Goal: Task Accomplishment & Management: Complete application form

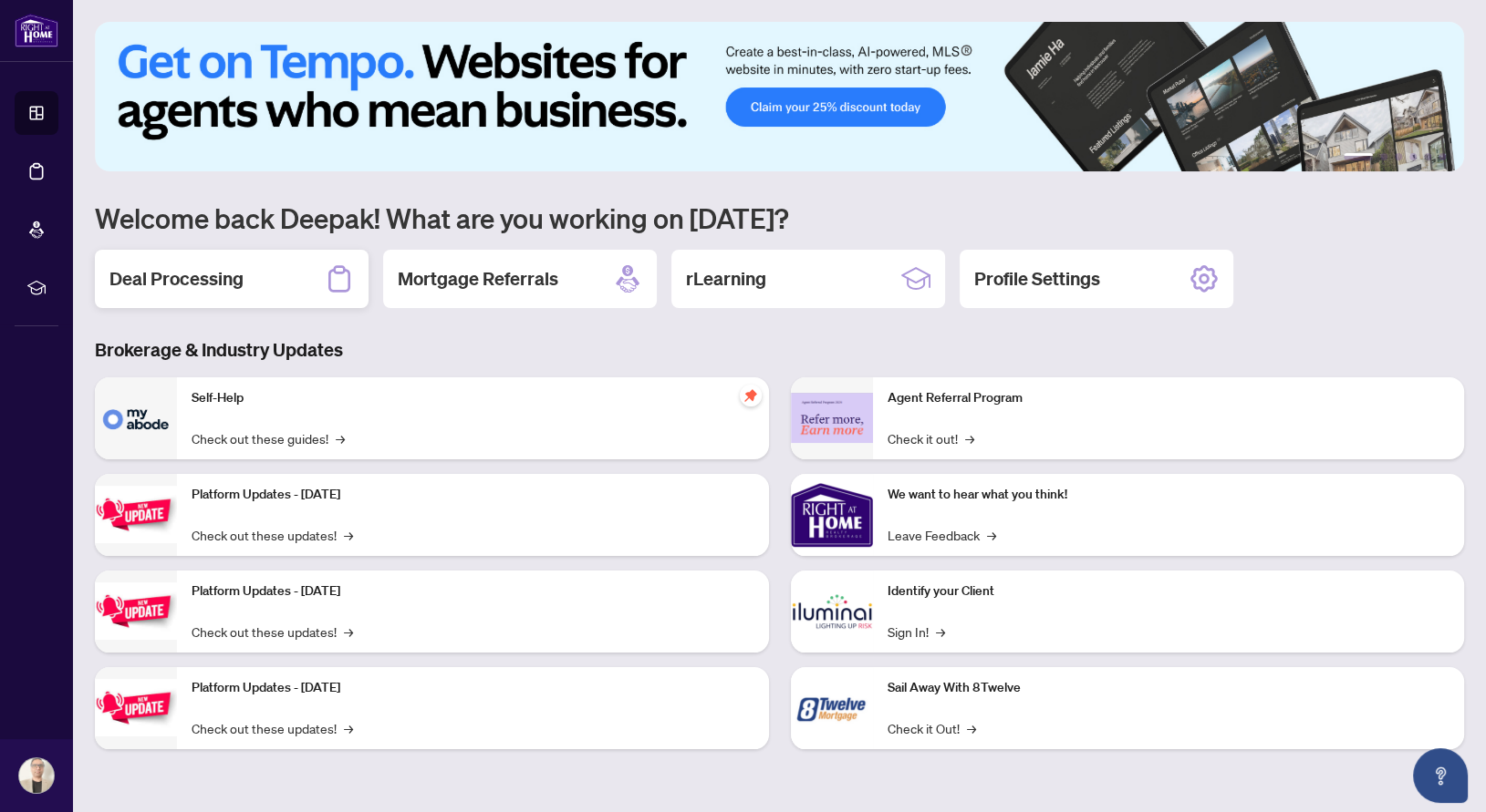
click at [220, 286] on h2 "Deal Processing" at bounding box center [177, 279] width 134 height 26
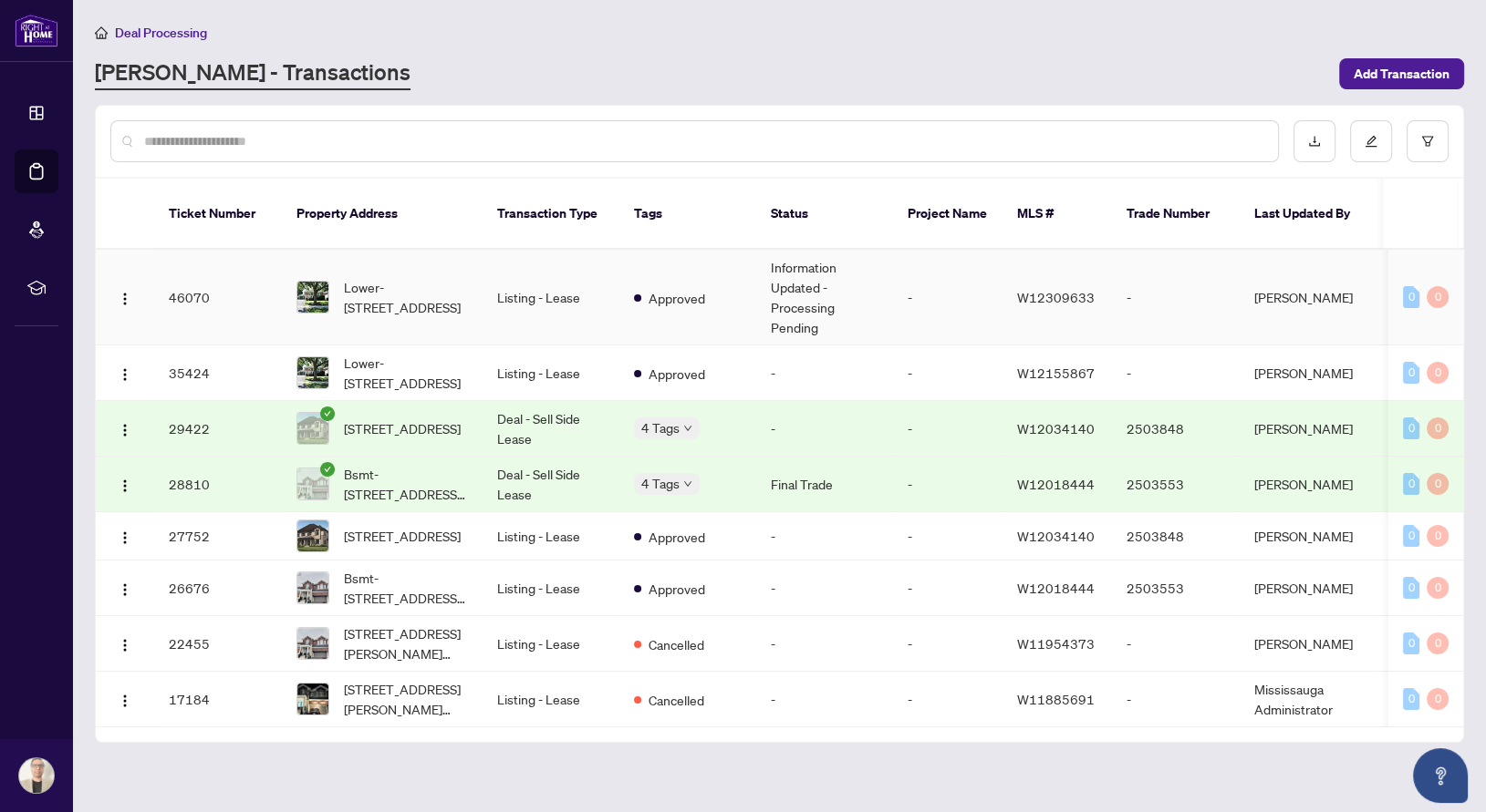
click at [778, 273] on td "Information Updated - Processing Pending" at bounding box center [824, 298] width 137 height 96
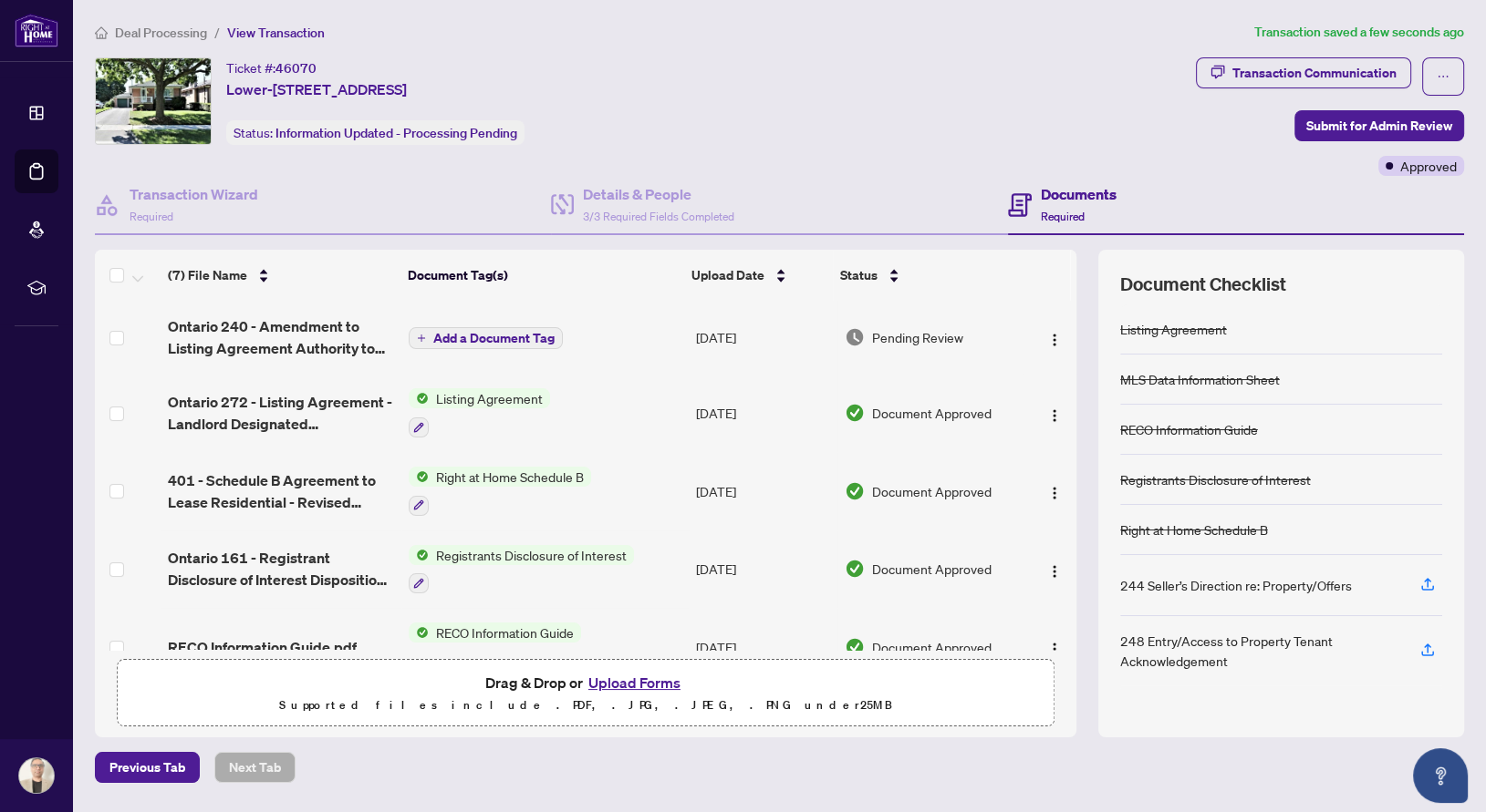
click at [529, 335] on span "Add a Document Tag" at bounding box center [494, 338] width 121 height 13
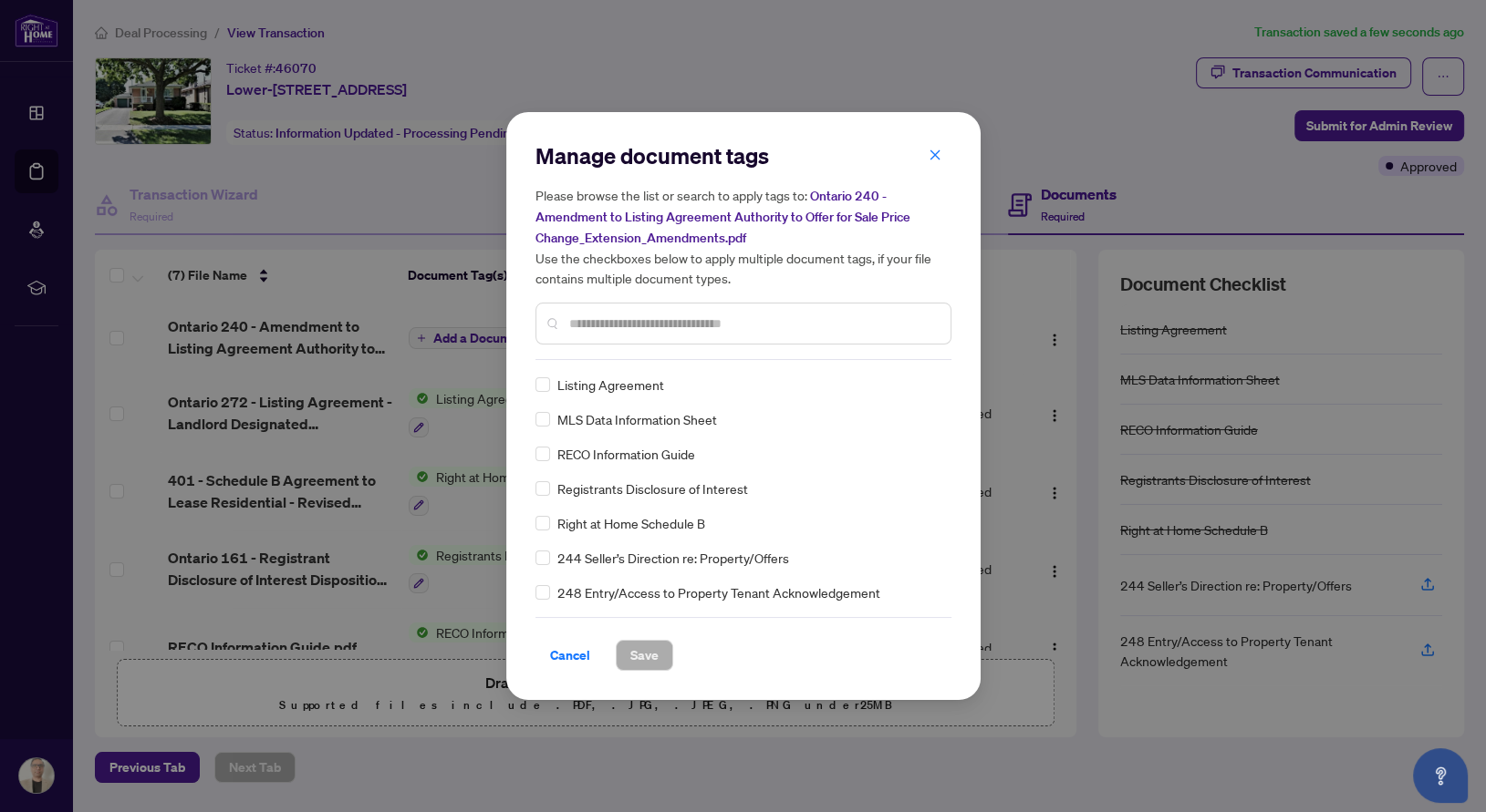
click at [615, 355] on div "Manage document tags Please browse the list or search to apply tags to: Ontario…" at bounding box center [743, 251] width 416 height 219
click at [615, 324] on input "text" at bounding box center [753, 324] width 367 height 20
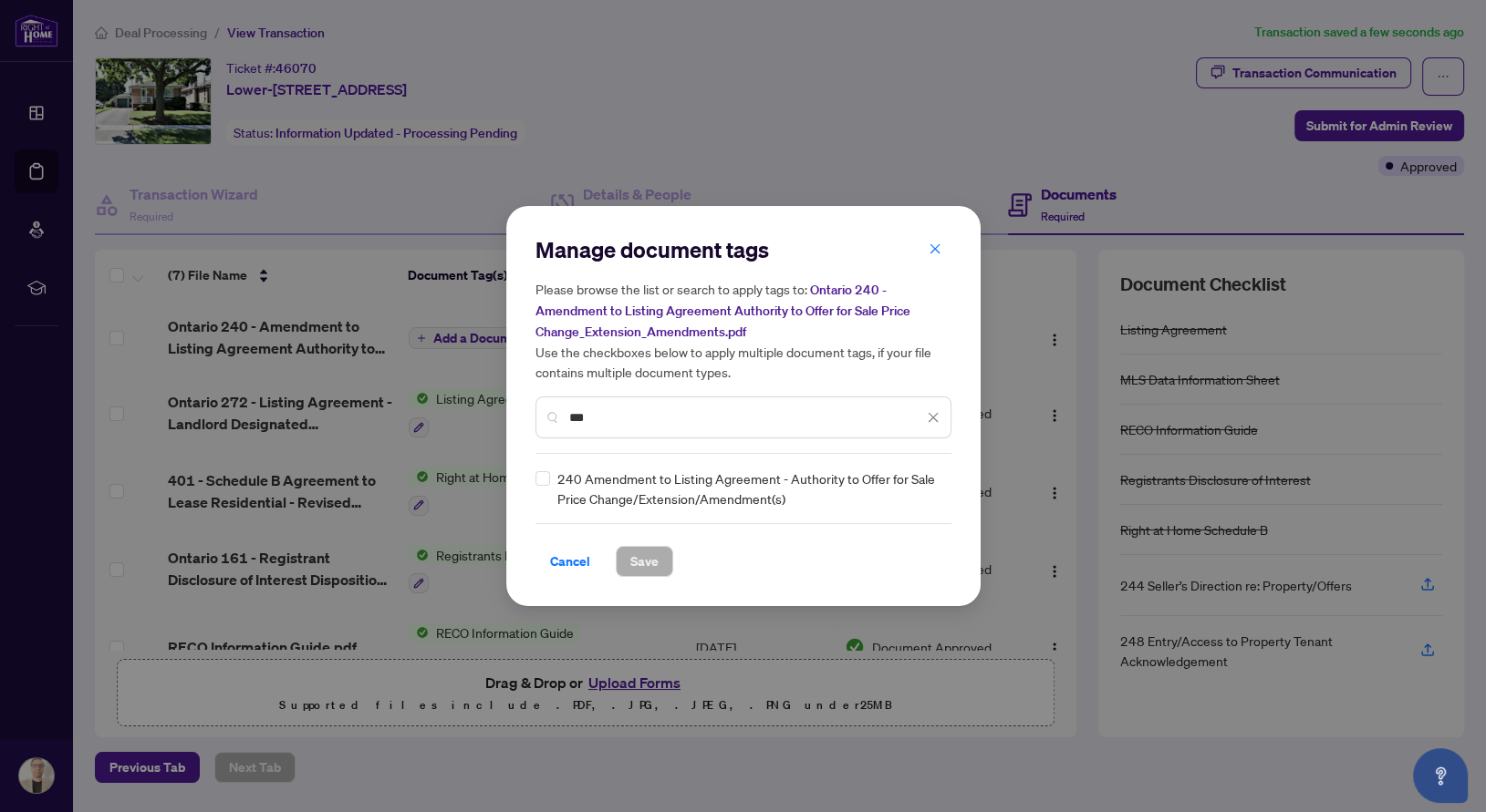
type input "***"
click at [634, 564] on span "Save" at bounding box center [644, 562] width 29 height 29
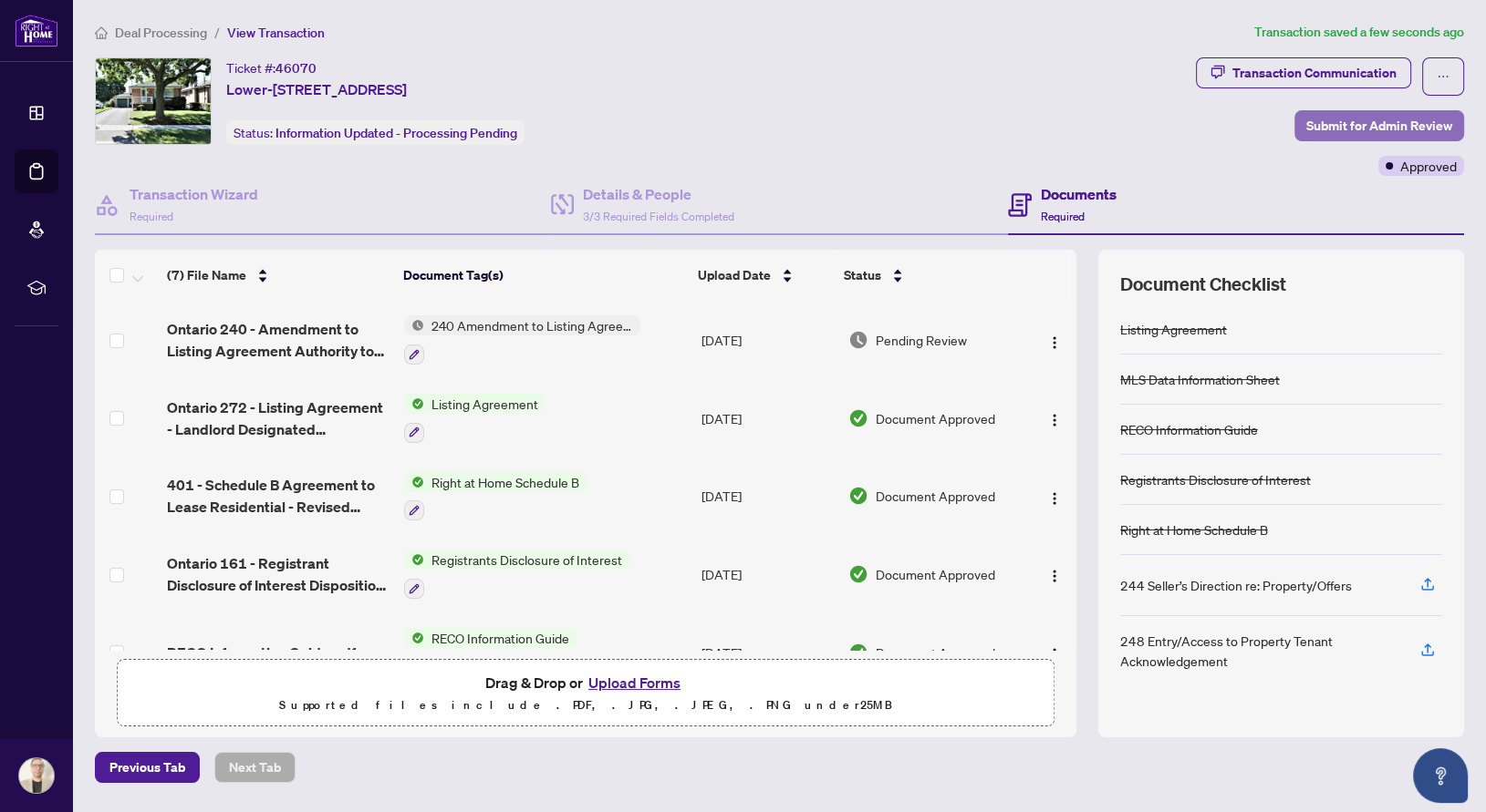
click at [1327, 129] on span "Submit for Admin Review" at bounding box center [1379, 126] width 146 height 29
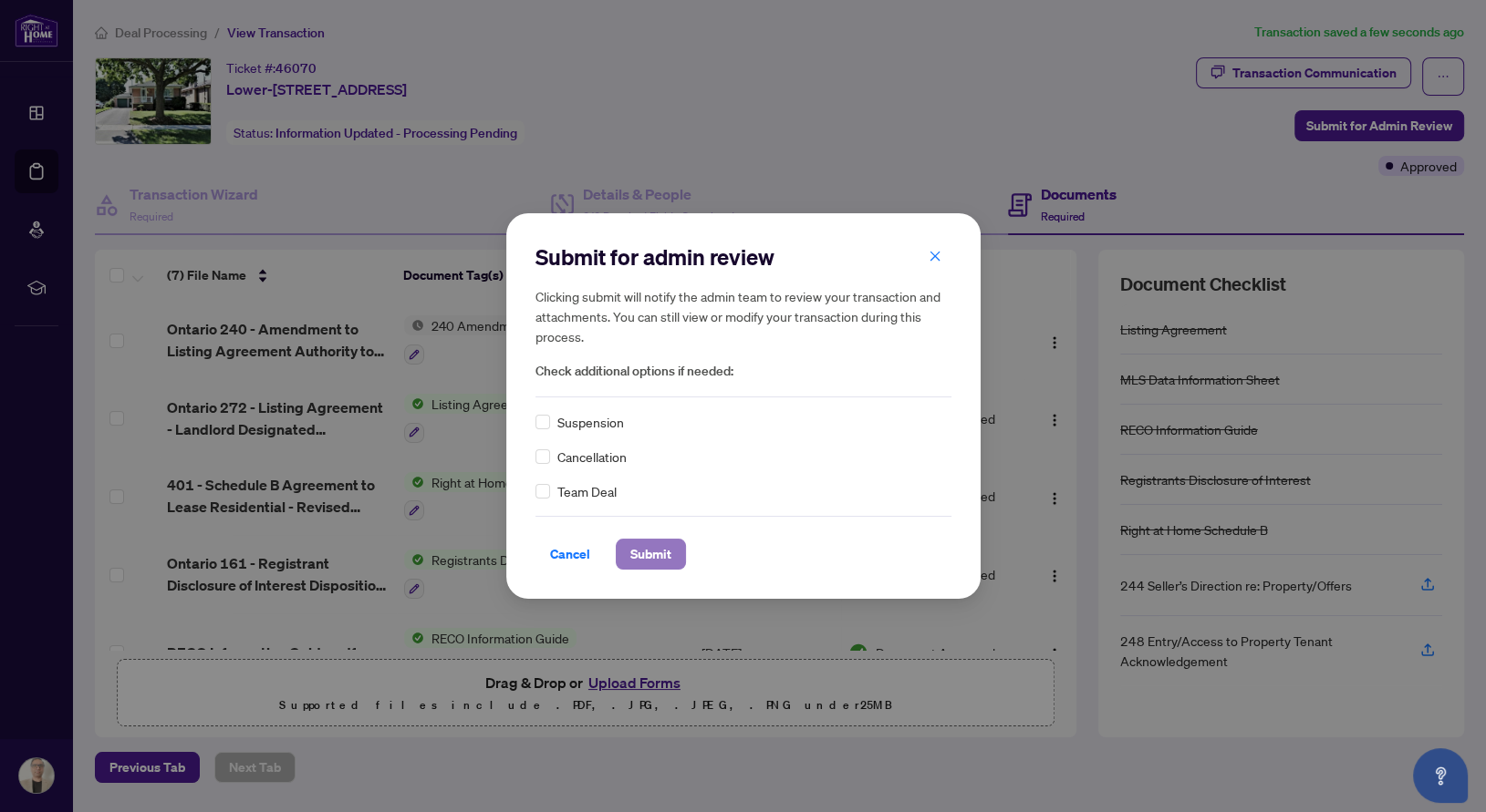
click at [648, 552] on span "Submit" at bounding box center [651, 555] width 41 height 29
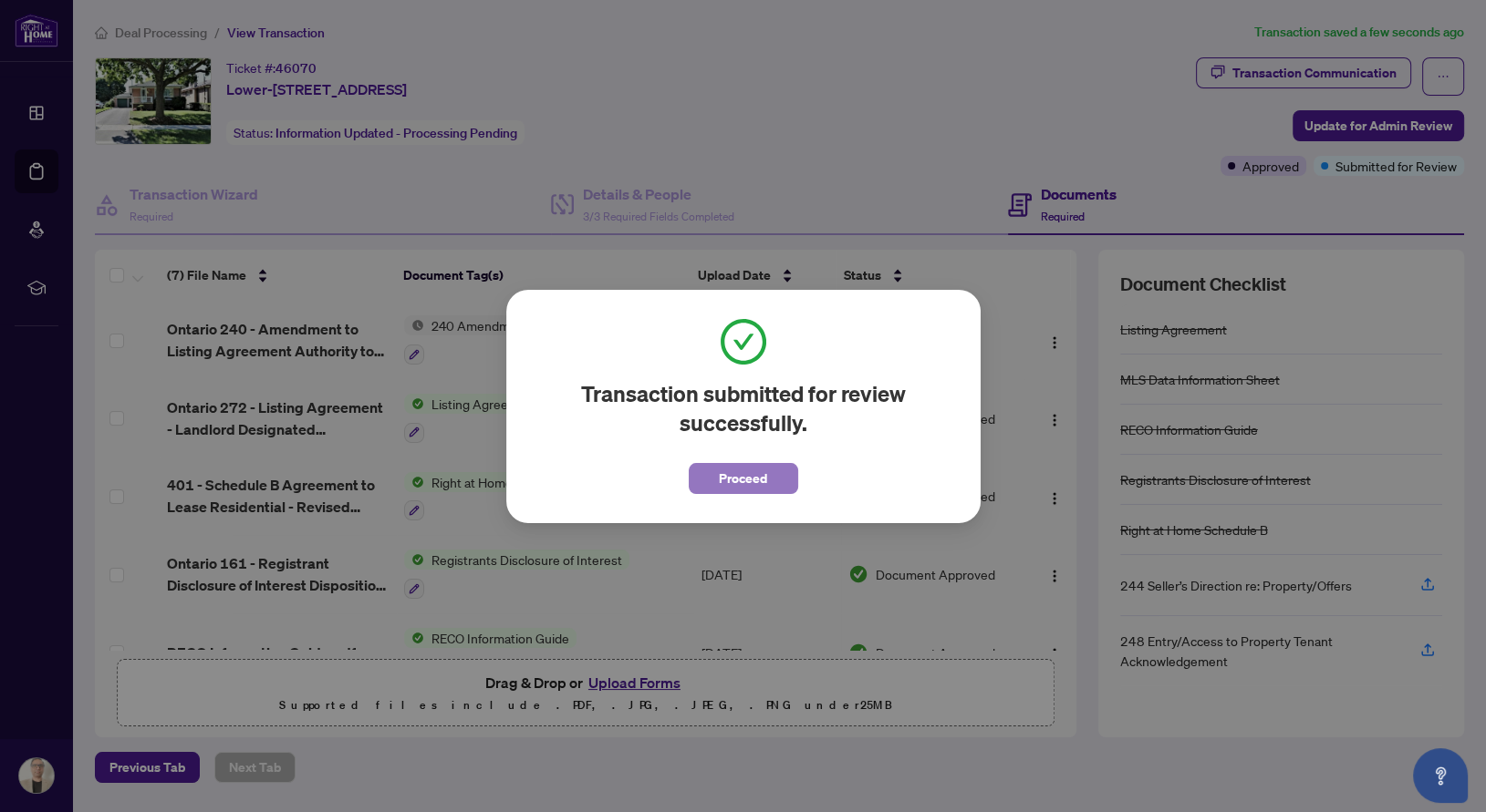
click at [744, 479] on span "Proceed" at bounding box center [743, 479] width 49 height 29
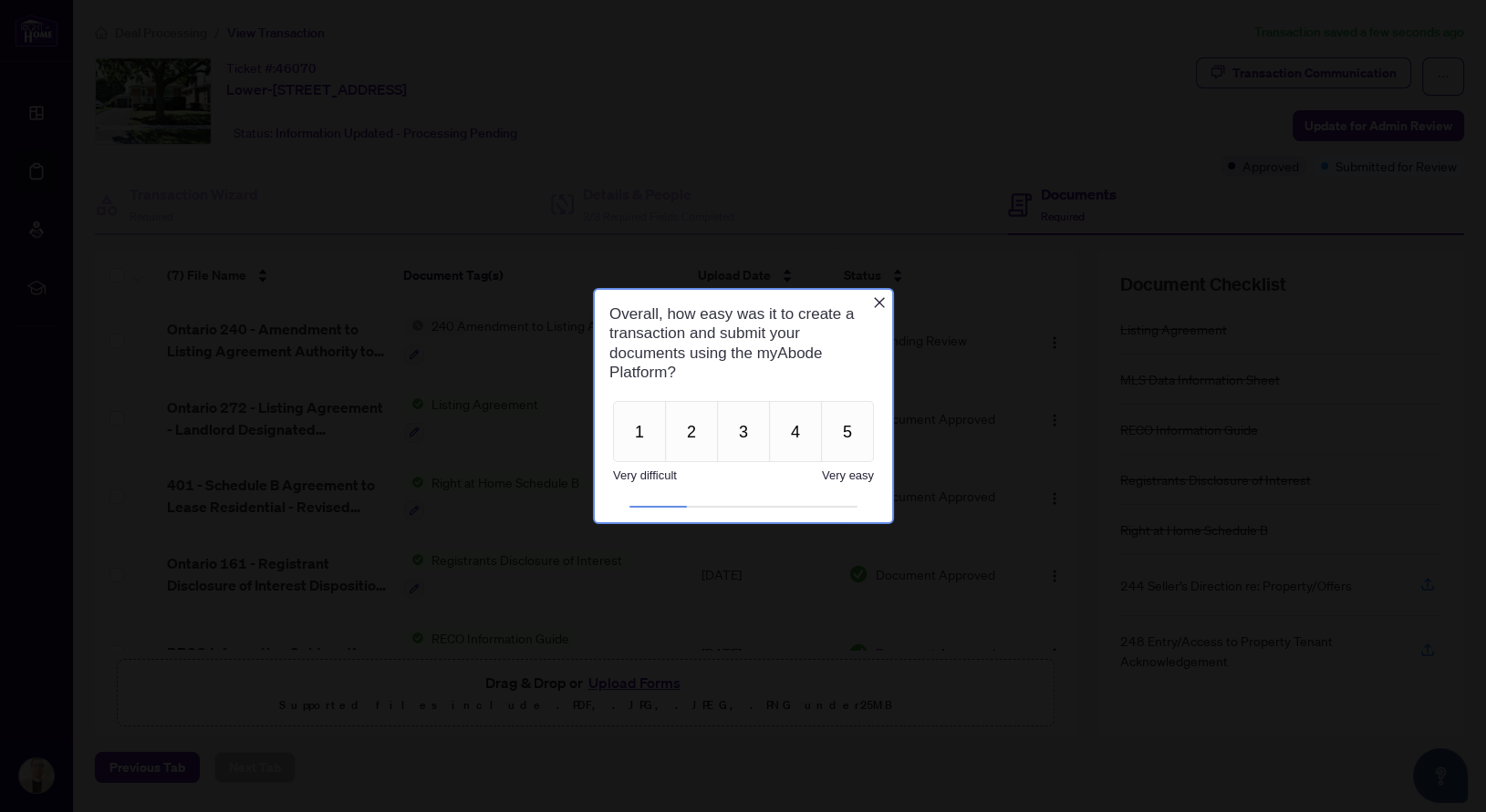
click at [881, 306] on icon "Close button" at bounding box center [879, 302] width 15 height 15
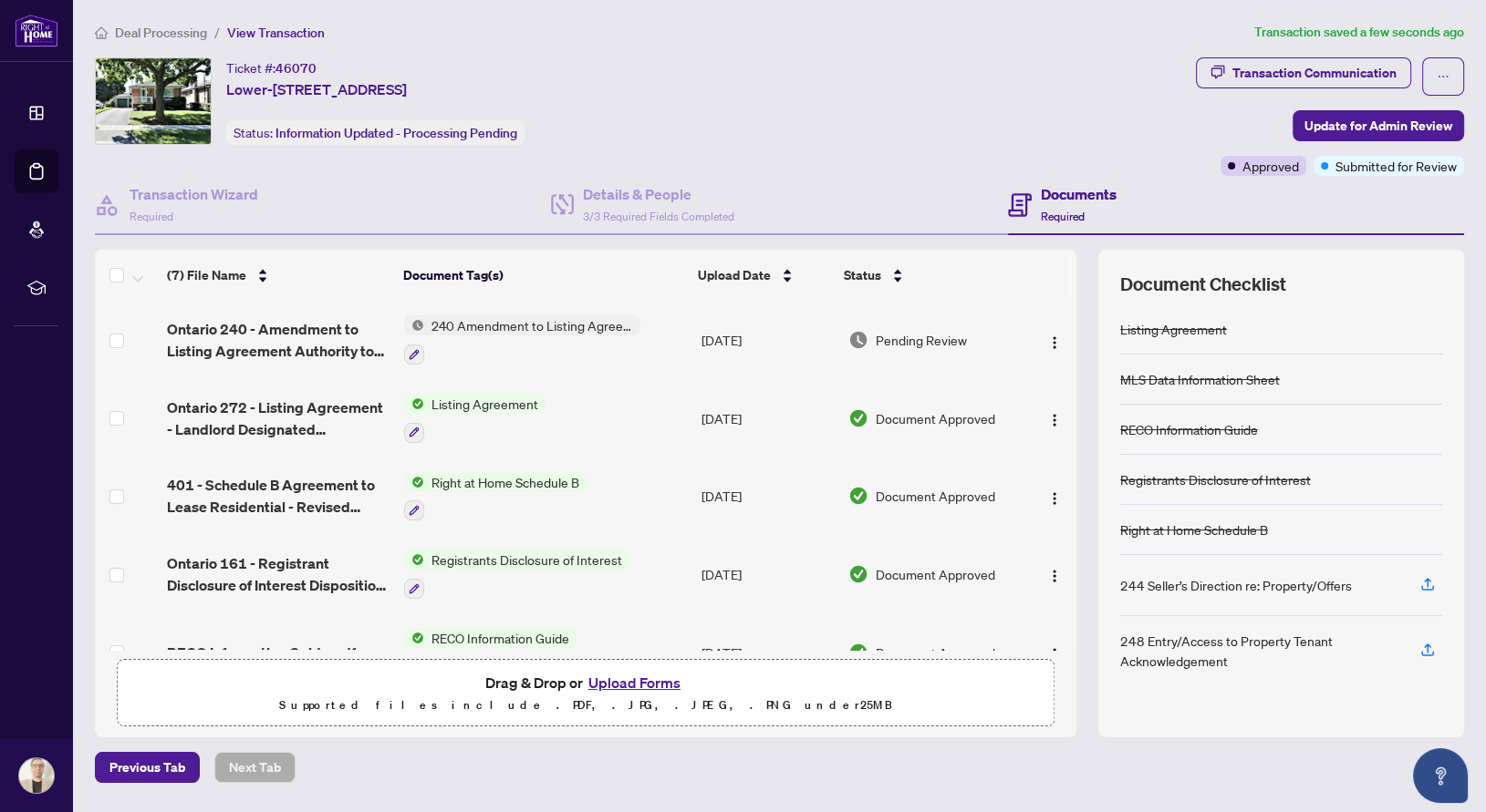
click at [554, 316] on span "240 Amendment to Listing Agreement - Authority to Offer for Sale Price Change/E…" at bounding box center [532, 326] width 216 height 20
click at [1047, 341] on img "button" at bounding box center [1054, 343] width 15 height 15
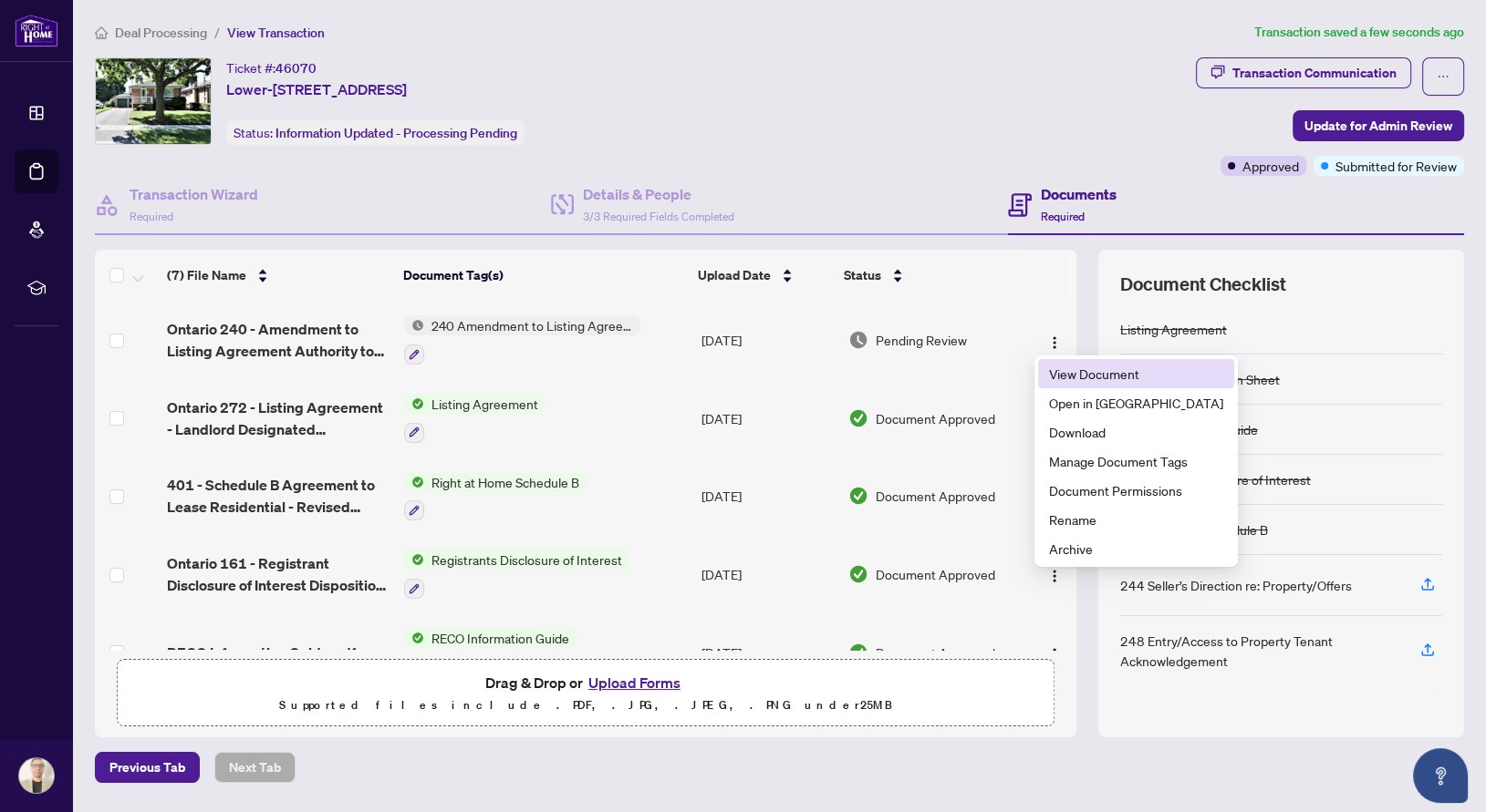
click at [1066, 373] on span "View Document" at bounding box center [1135, 374] width 174 height 20
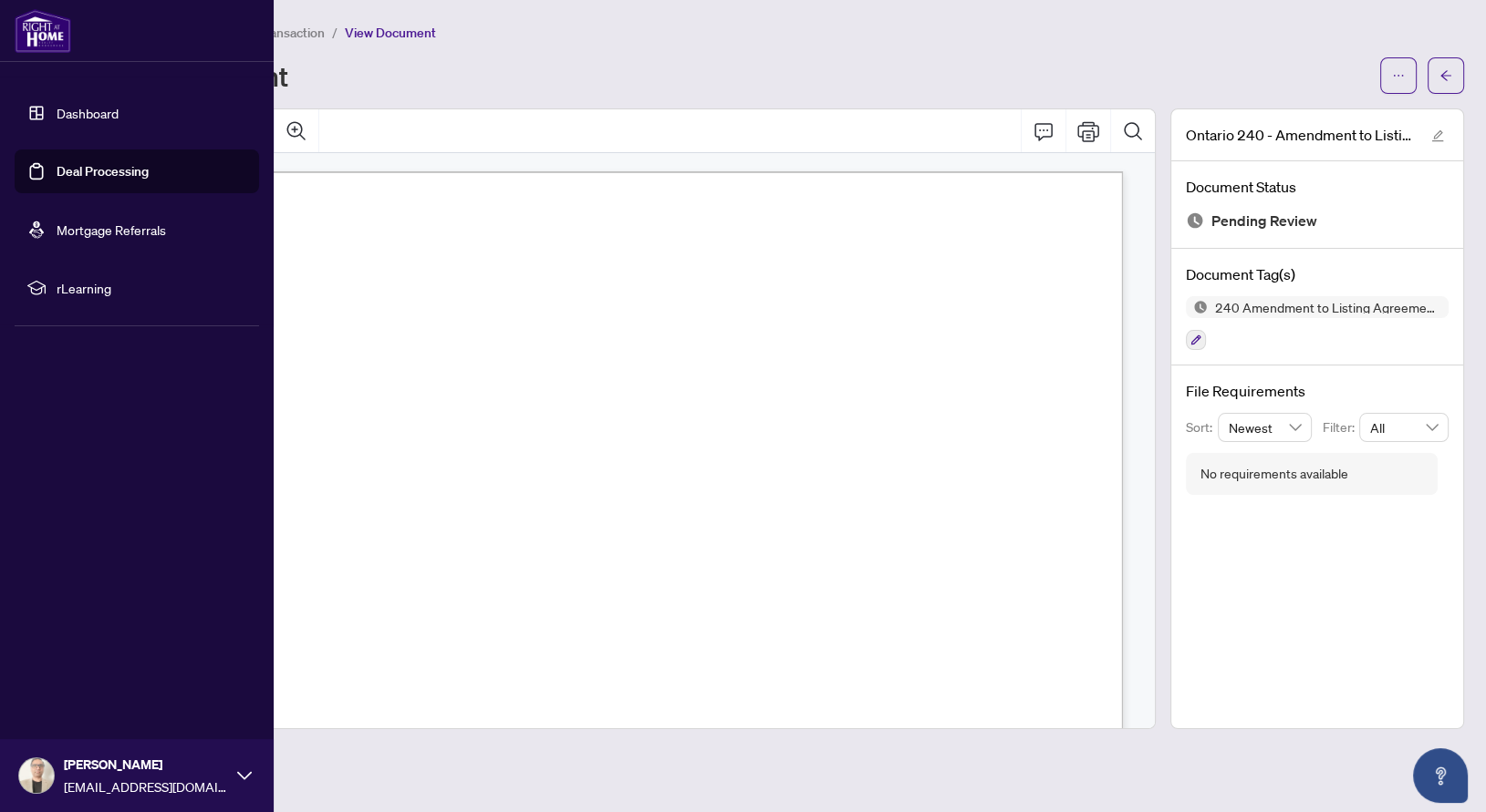
click at [102, 105] on link "Dashboard" at bounding box center [86, 113] width 62 height 17
